Goal: Task Accomplishment & Management: Manage account settings

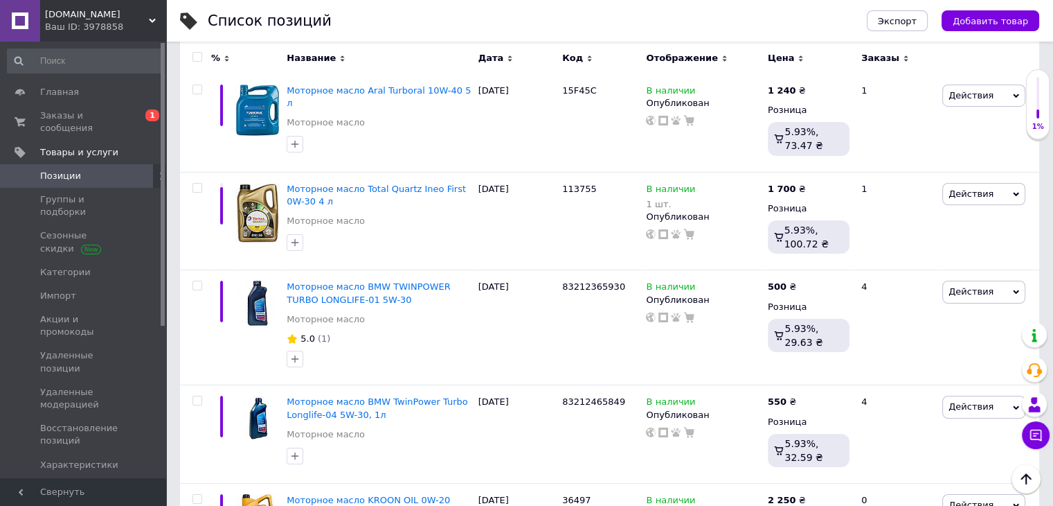
scroll to position [10207, 0]
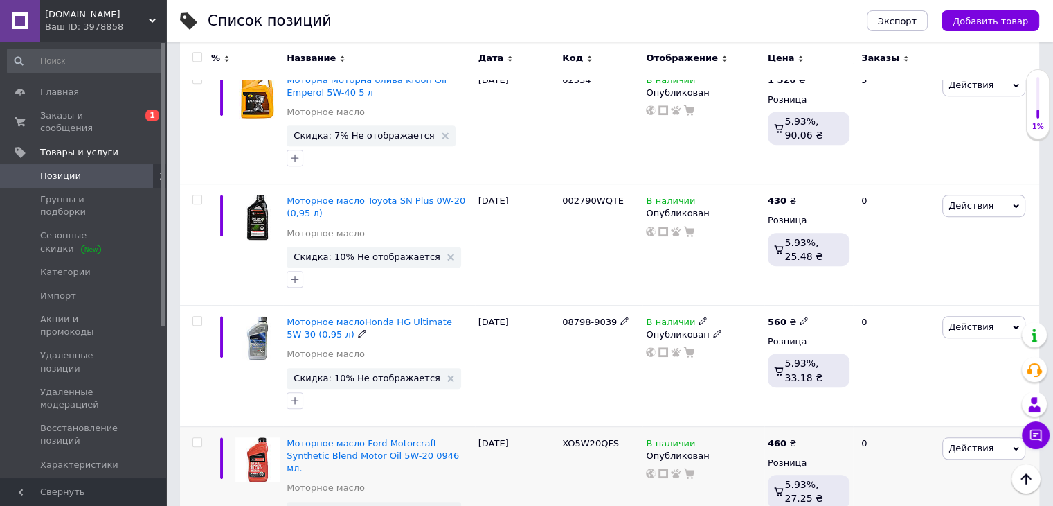
scroll to position [6158, 0]
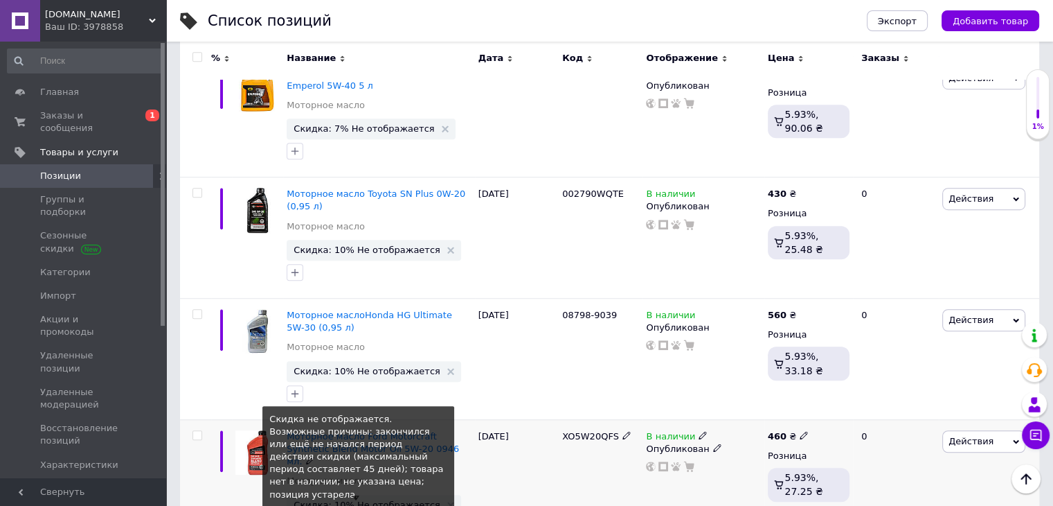
click at [380, 500] on span "Скидка: 10% Не отображается" at bounding box center [367, 504] width 147 height 9
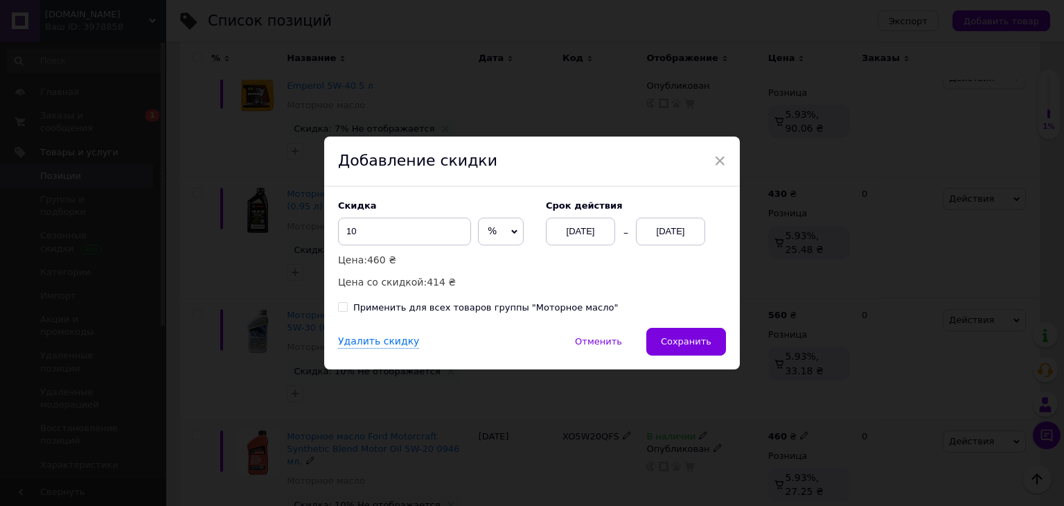
click at [655, 235] on div "[DATE]" at bounding box center [670, 231] width 69 height 28
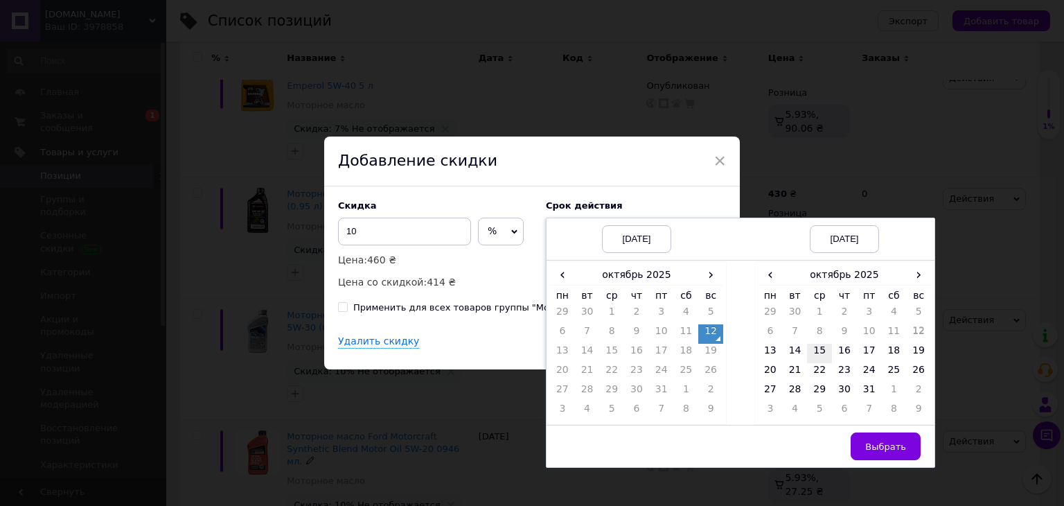
click at [823, 350] on td "15" at bounding box center [819, 352] width 25 height 19
click at [875, 438] on button "Выбрать" at bounding box center [885, 446] width 70 height 28
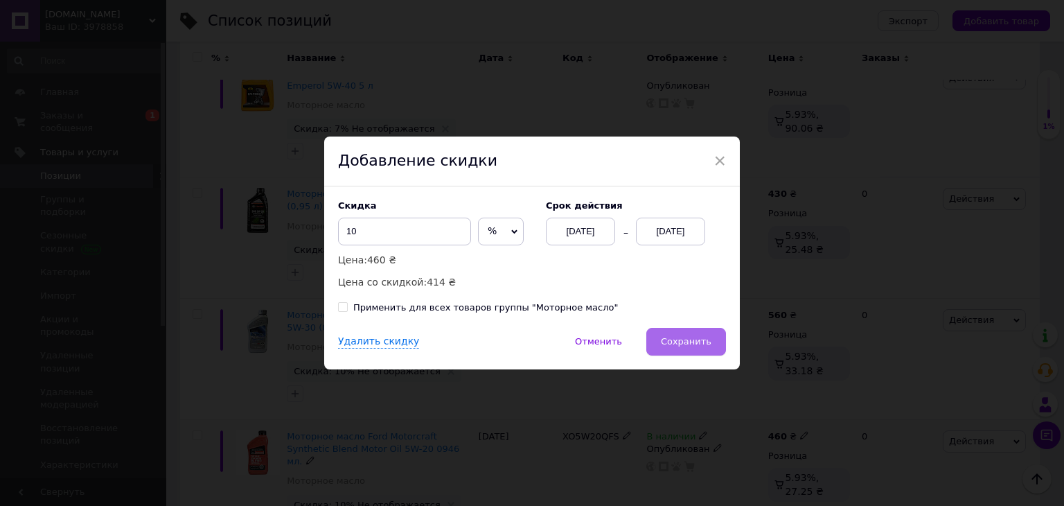
click at [682, 341] on span "Сохранить" at bounding box center [686, 341] width 51 height 10
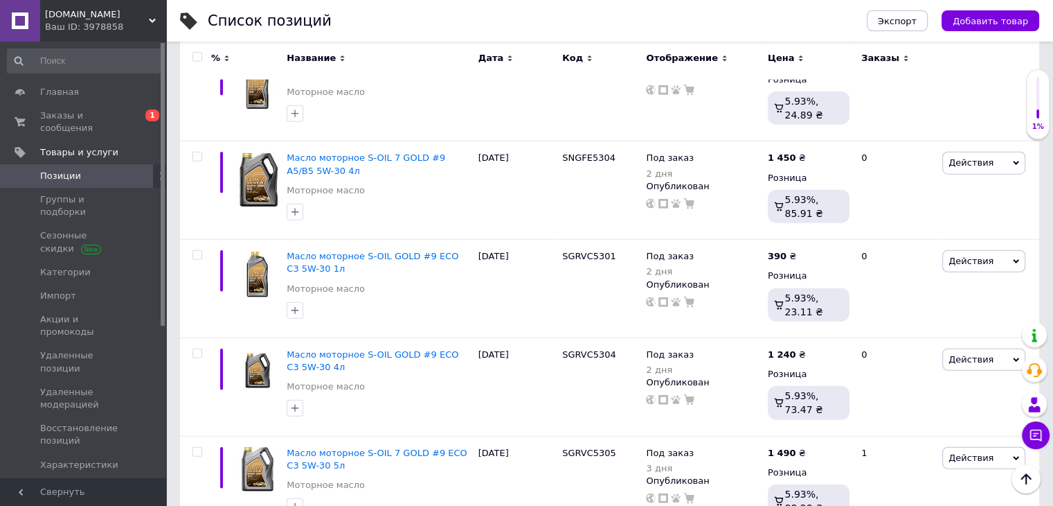
scroll to position [7682, 0]
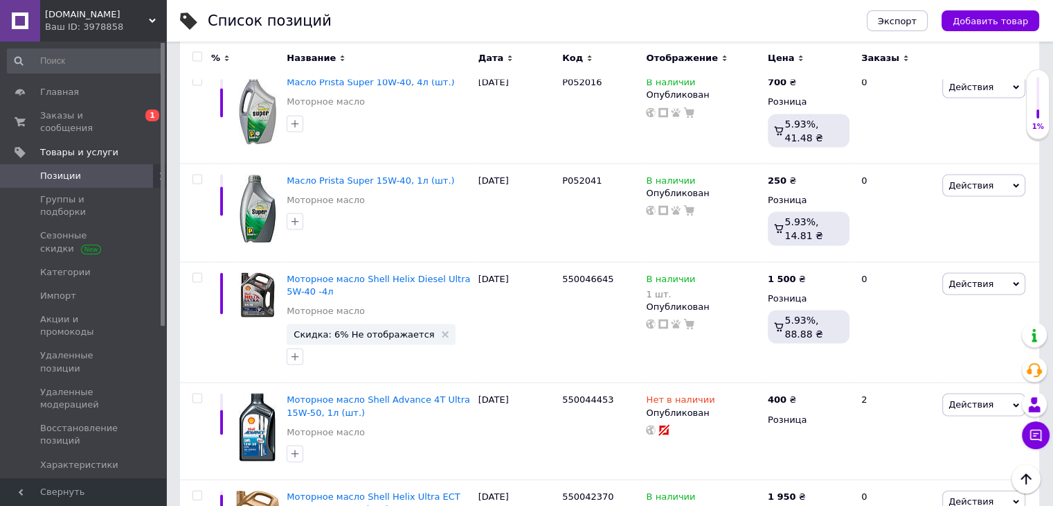
scroll to position [8097, 0]
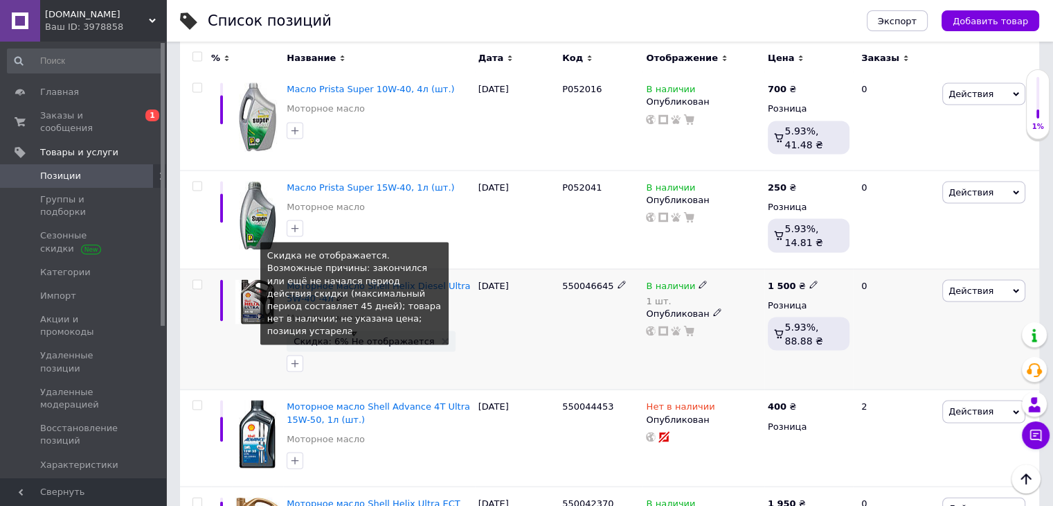
click at [366, 337] on span "Скидка: 6% Не отображается" at bounding box center [364, 341] width 141 height 9
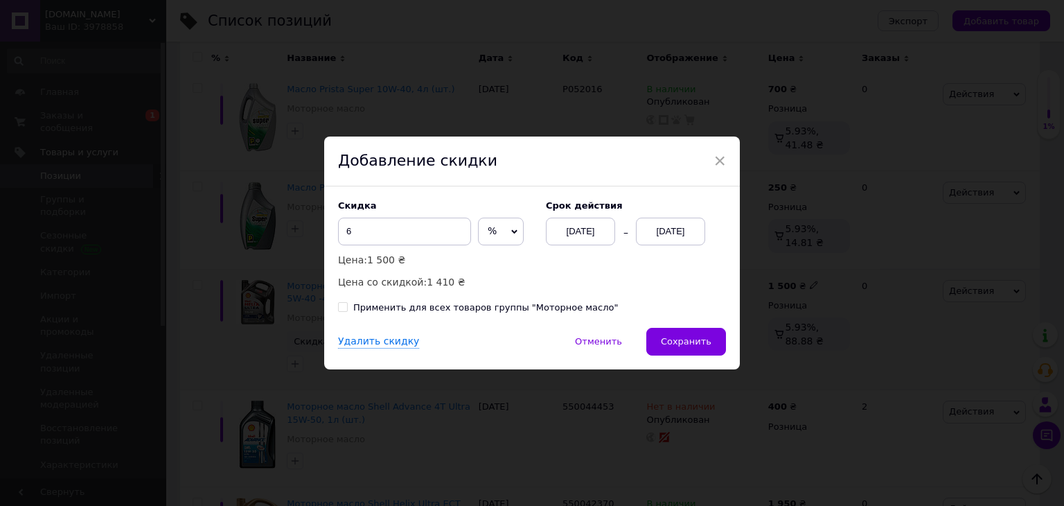
click at [658, 235] on div "[DATE]" at bounding box center [670, 231] width 69 height 28
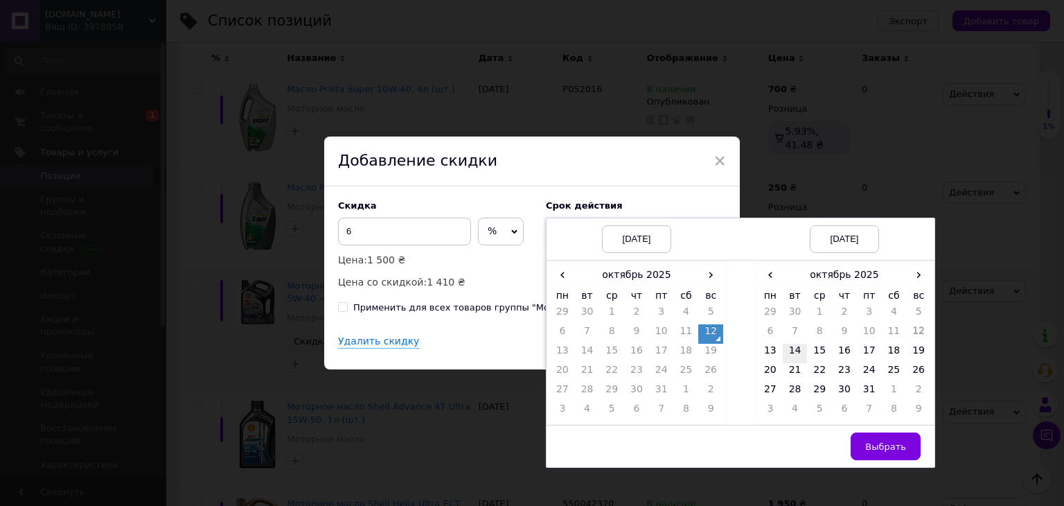
click at [794, 348] on td "14" at bounding box center [795, 352] width 25 height 19
click at [883, 436] on button "Выбрать" at bounding box center [885, 446] width 70 height 28
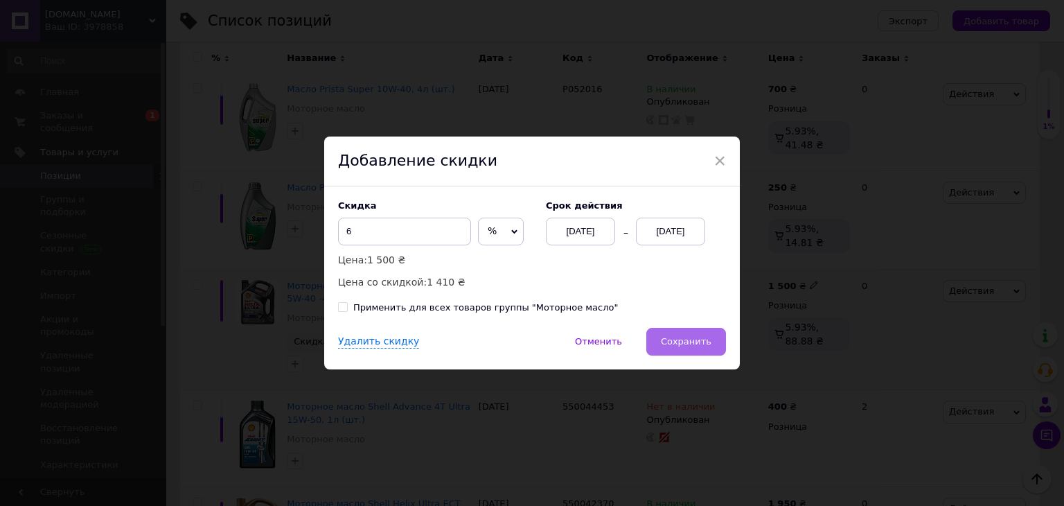
drag, startPoint x: 690, startPoint y: 323, endPoint x: 695, endPoint y: 332, distance: 10.6
click at [691, 327] on div "Скидка 6 % ₴ Цена: 1 500 ₴ Цена со скидкой: 1 410 ₴ Cрок действия [DATE] [DATE]…" at bounding box center [532, 256] width 416 height 141
click at [697, 334] on button "Сохранить" at bounding box center [686, 342] width 80 height 28
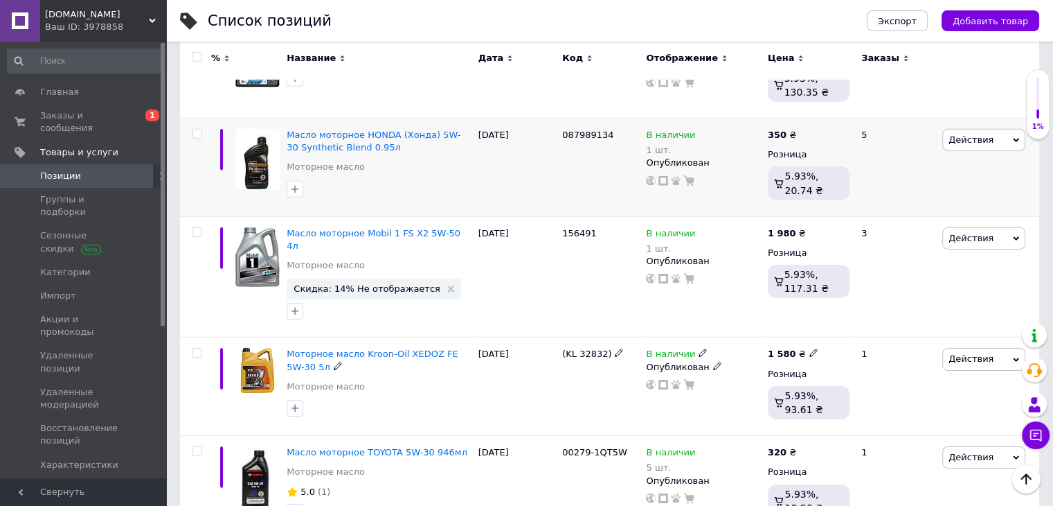
scroll to position [9621, 0]
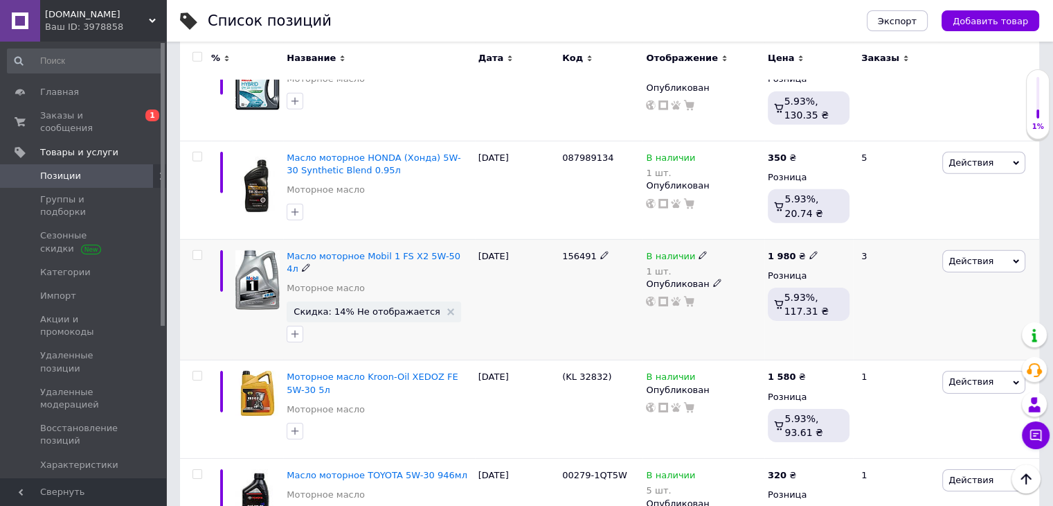
click at [355, 301] on span "Скидка: 14% Не отображается" at bounding box center [374, 311] width 175 height 21
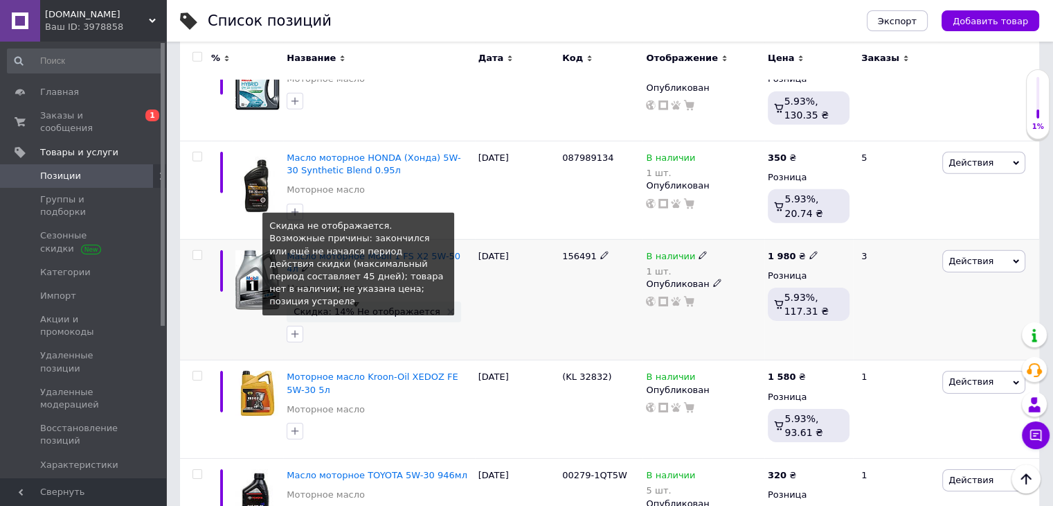
click at [359, 307] on span "Скидка: 14% Не отображается" at bounding box center [367, 311] width 147 height 9
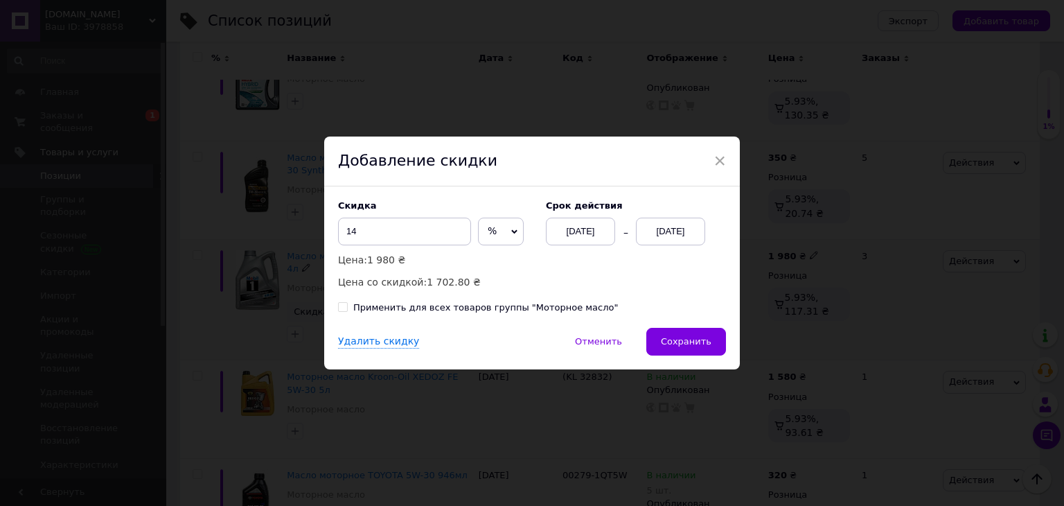
click at [675, 240] on div "[DATE]" at bounding box center [670, 231] width 69 height 28
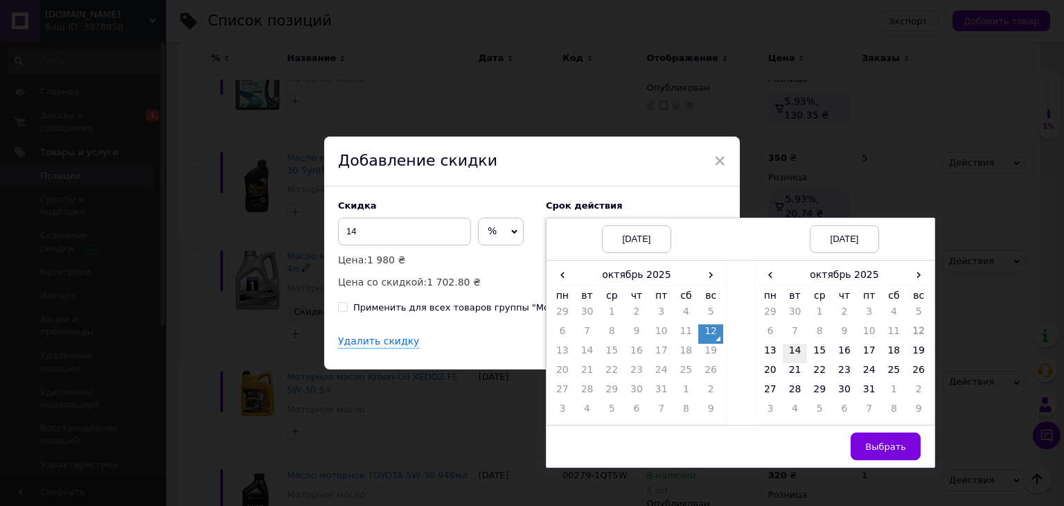
click at [798, 352] on td "14" at bounding box center [795, 352] width 25 height 19
click at [900, 443] on span "Выбрать" at bounding box center [885, 446] width 41 height 10
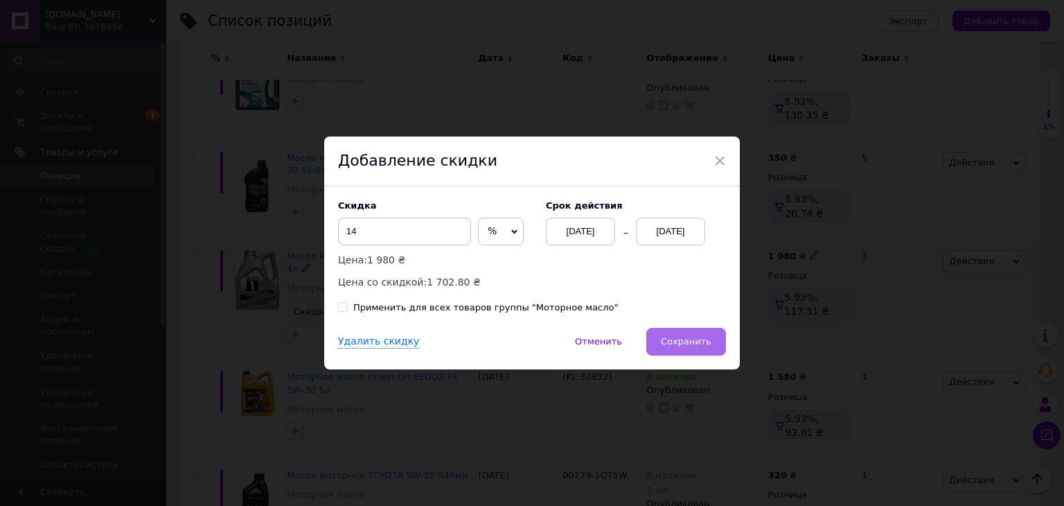
click at [681, 346] on span "Сохранить" at bounding box center [686, 341] width 51 height 10
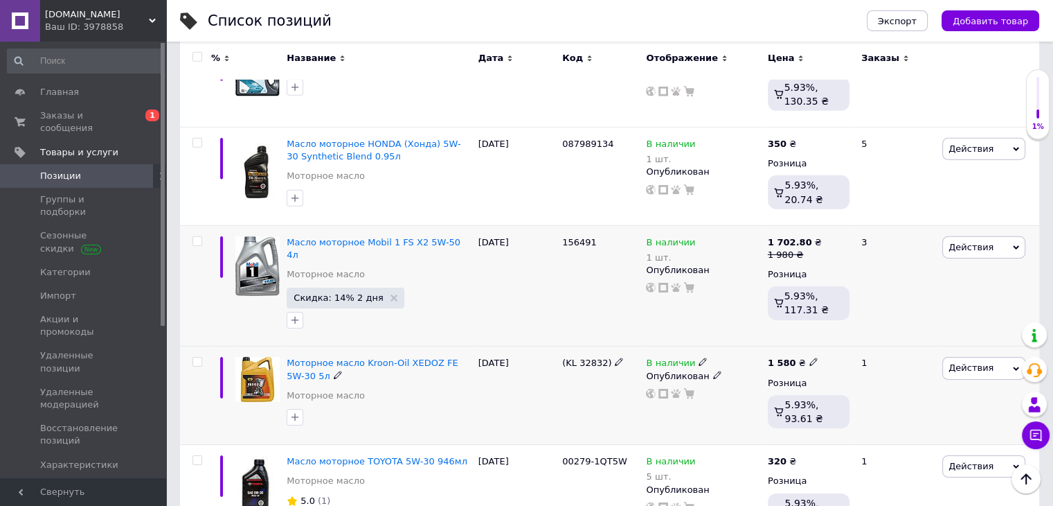
scroll to position [9779, 0]
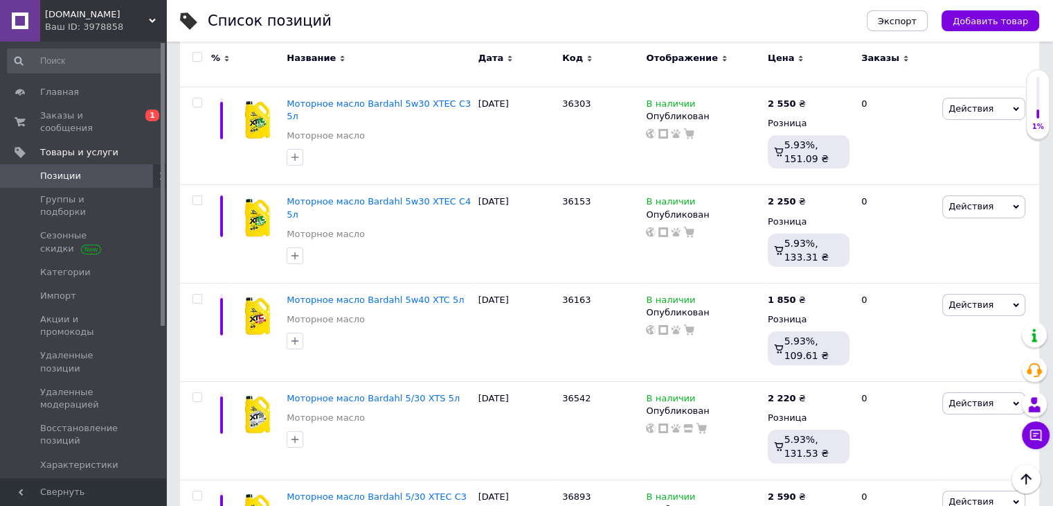
scroll to position [4708, 0]
